Goal: Task Accomplishment & Management: Manage account settings

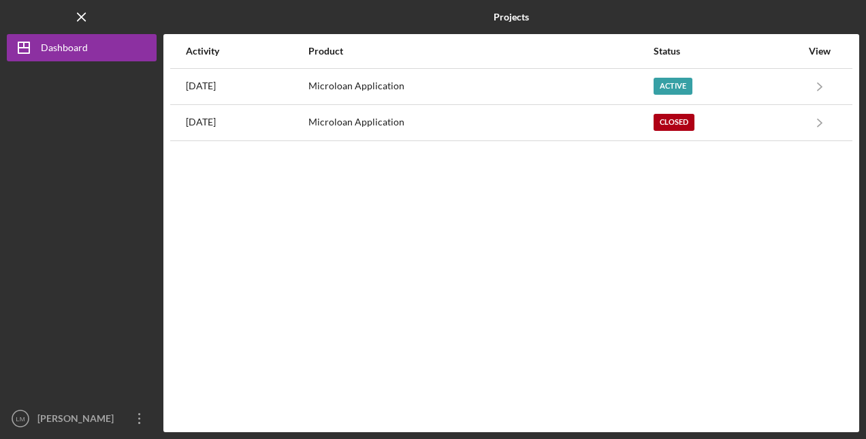
click at [533, 90] on div "Microloan Application" at bounding box center [479, 86] width 343 height 34
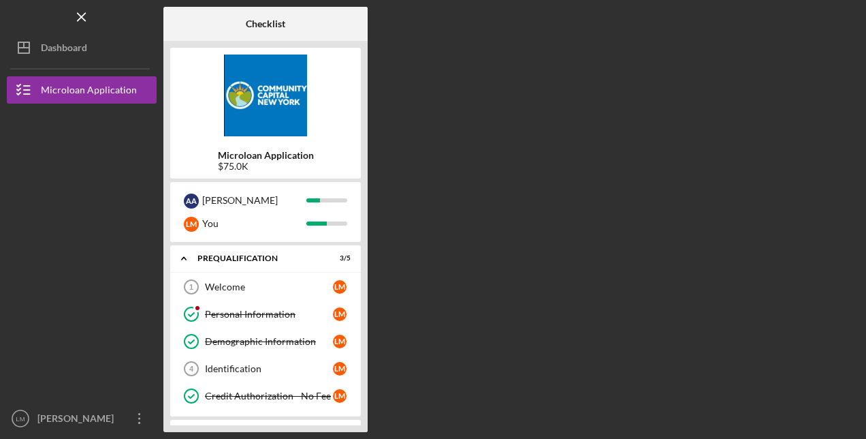
scroll to position [57, 0]
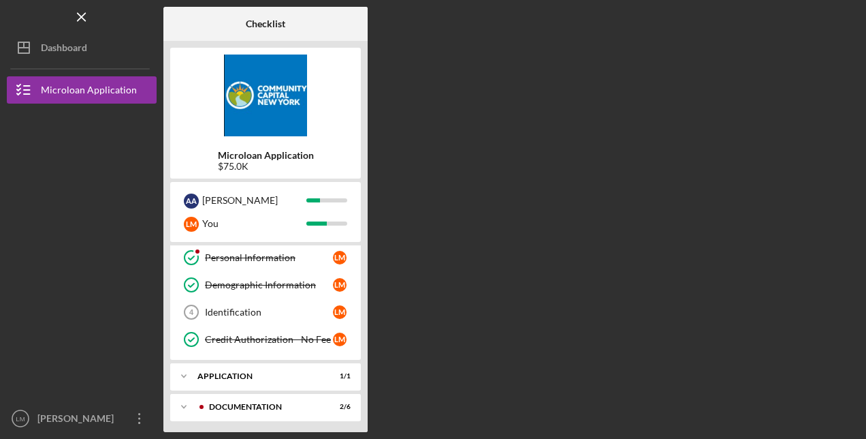
click at [287, 373] on div "Application" at bounding box center [256, 376] width 119 height 8
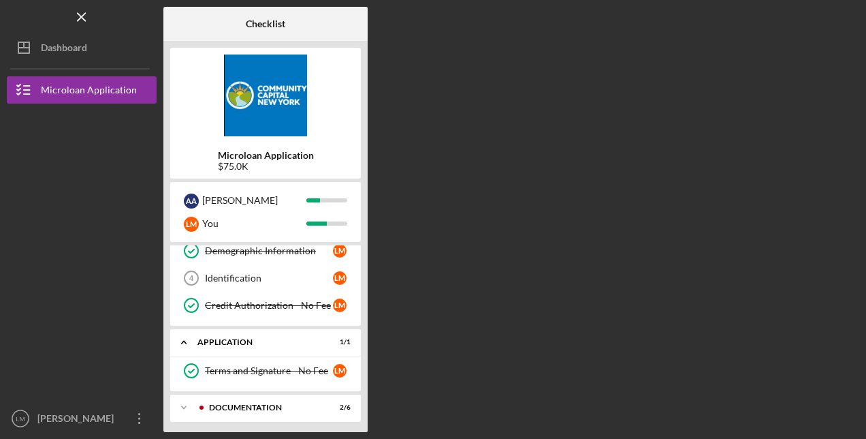
click at [184, 404] on icon "Icon/Expander" at bounding box center [183, 407] width 27 height 27
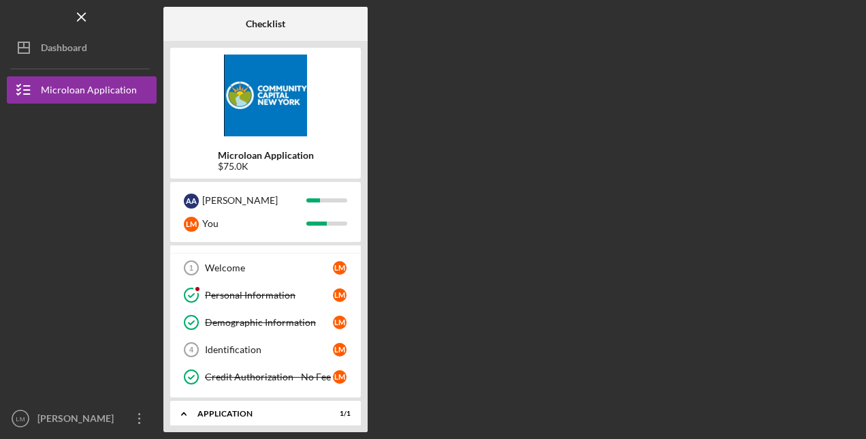
scroll to position [0, 0]
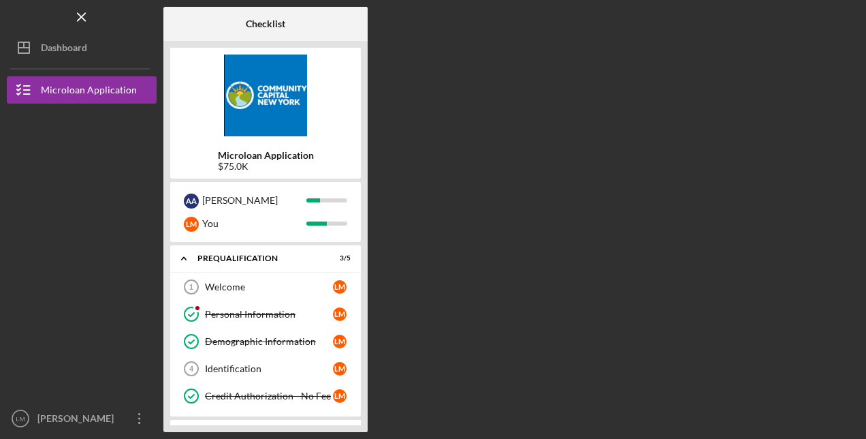
click at [87, 413] on div "[PERSON_NAME]" at bounding box center [78, 419] width 89 height 31
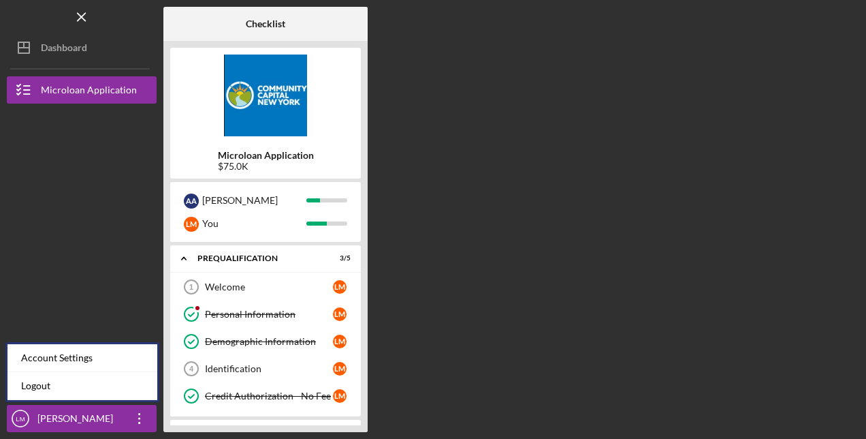
click at [64, 387] on link "Logout" at bounding box center [82, 386] width 150 height 28
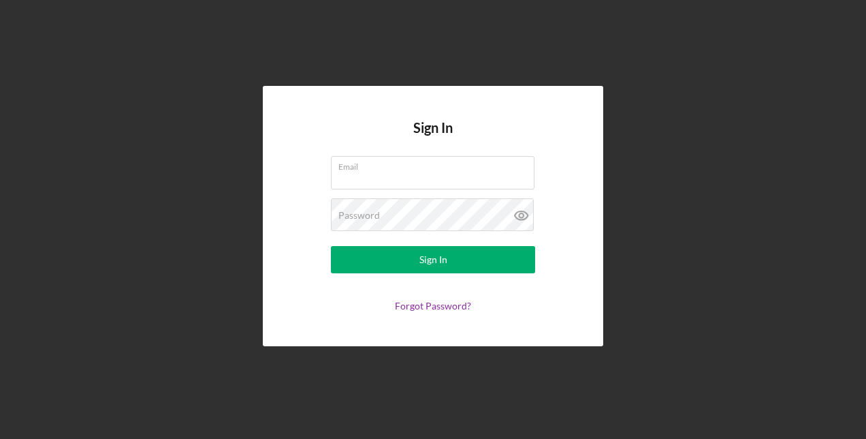
type input "[EMAIL_ADDRESS][DOMAIN_NAME]"
click at [463, 251] on button "Sign In" at bounding box center [433, 259] width 204 height 27
